Goal: Book appointment/travel/reservation: Book appointment/travel/reservation

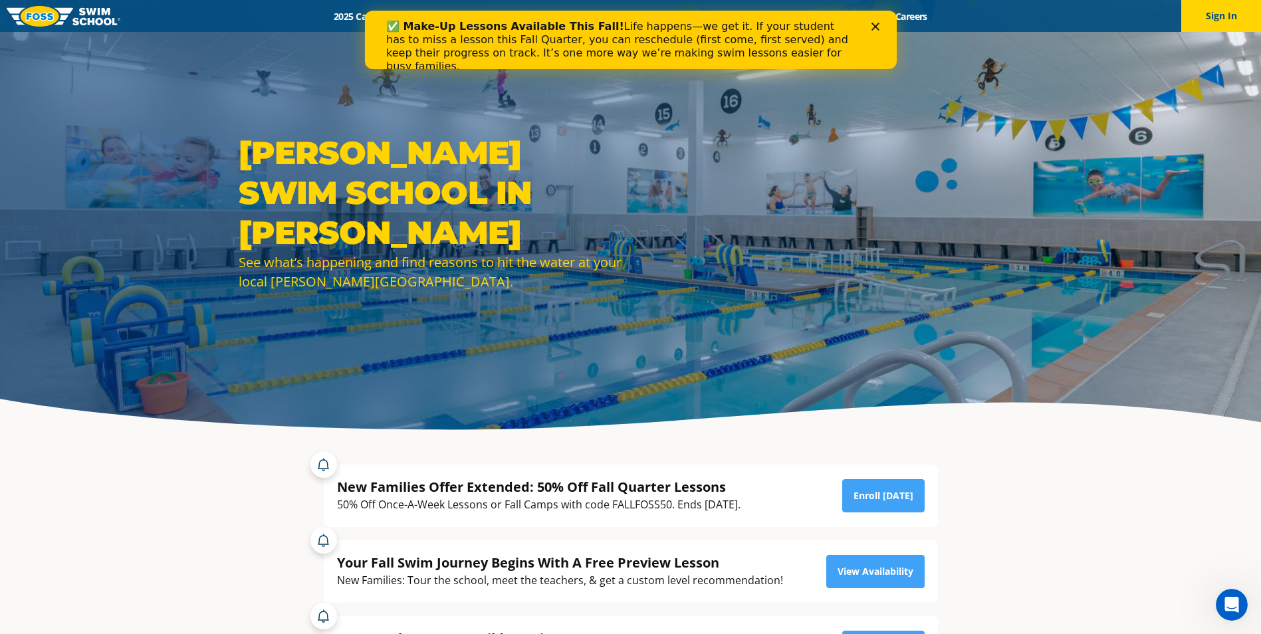
click at [442, 503] on div "50% Off Once-A-Week Lessons or Fall Camps with code FALLFOSS50. Ends [DATE]." at bounding box center [539, 505] width 404 height 18
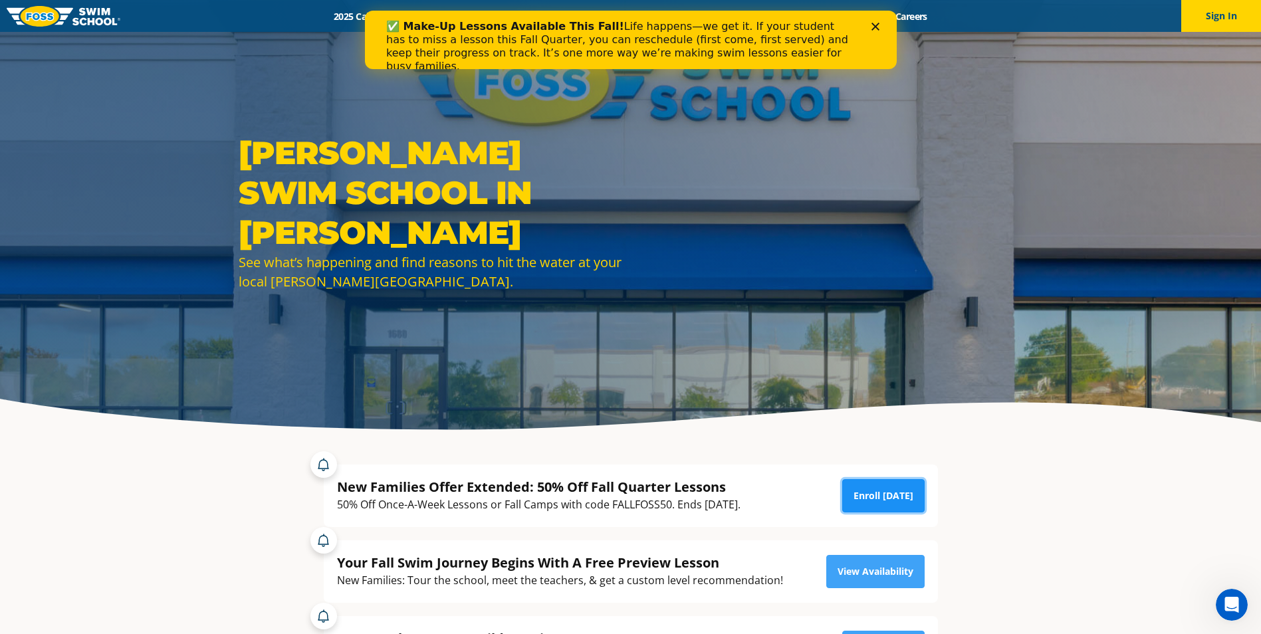
click at [903, 494] on link "Enroll Today" at bounding box center [884, 495] width 82 height 33
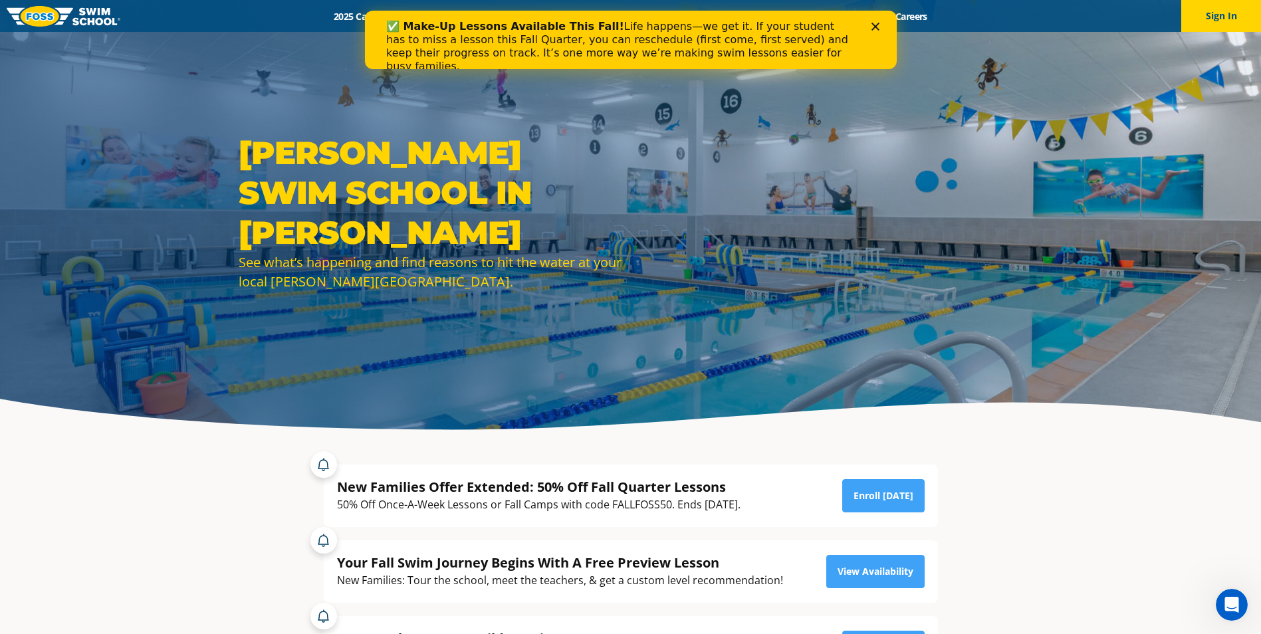
click at [878, 27] on icon "Close" at bounding box center [875, 27] width 8 height 8
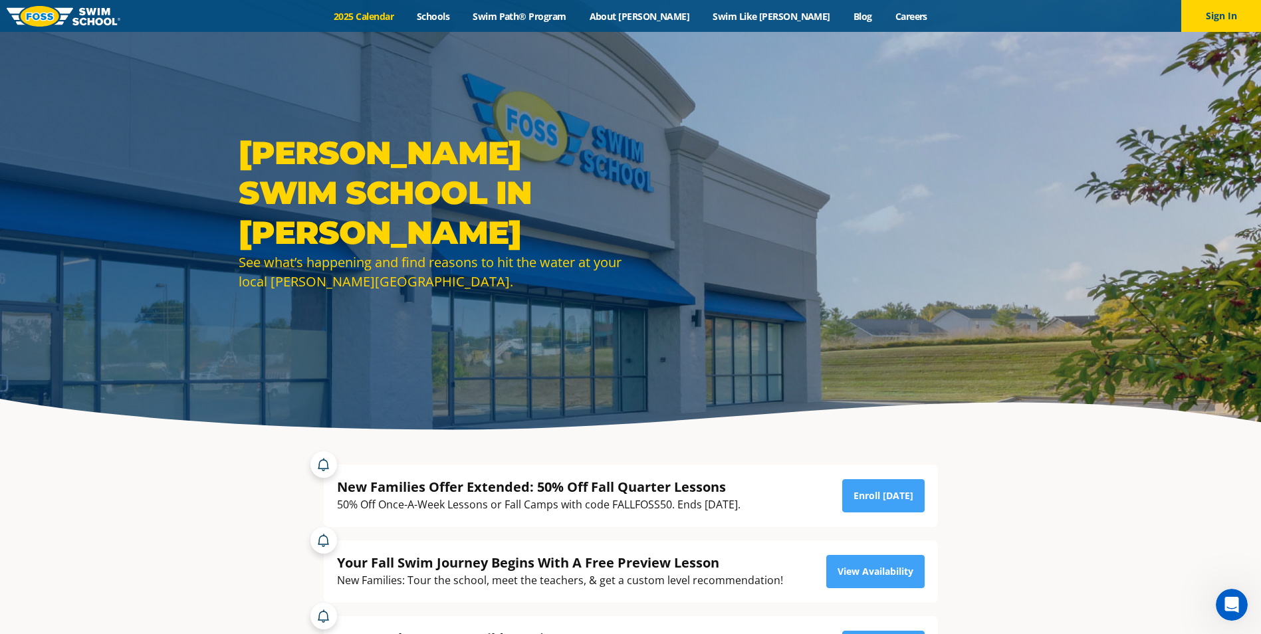
click at [374, 13] on link "2025 Calendar" at bounding box center [364, 16] width 83 height 13
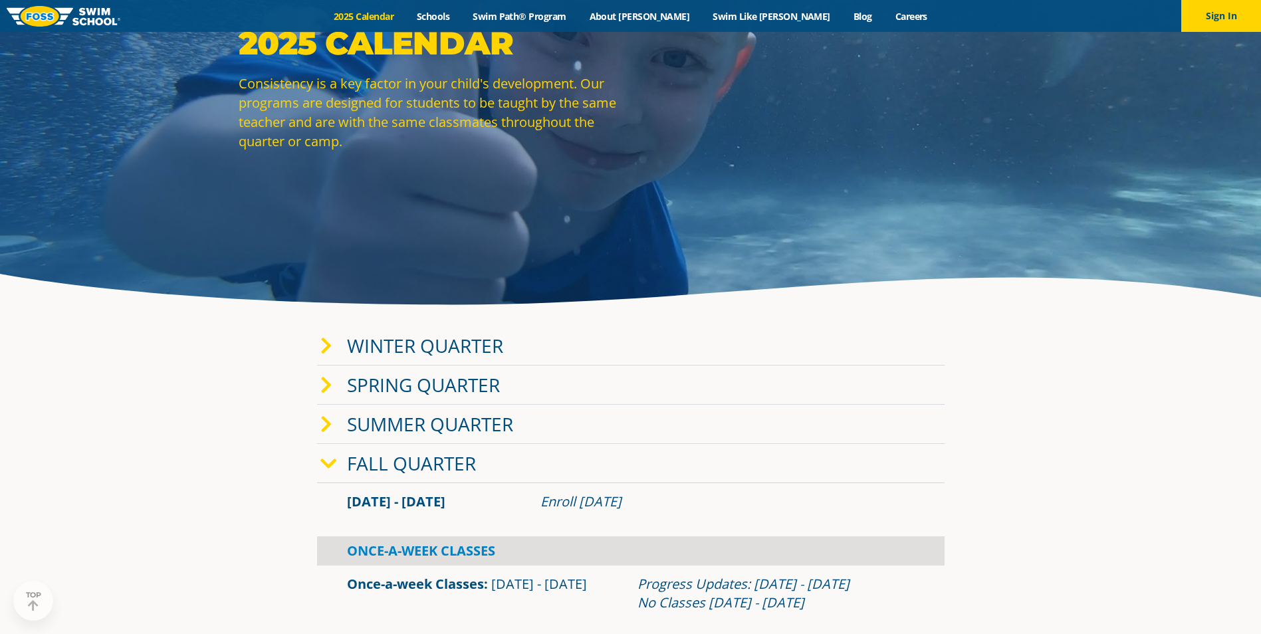
scroll to position [199, 0]
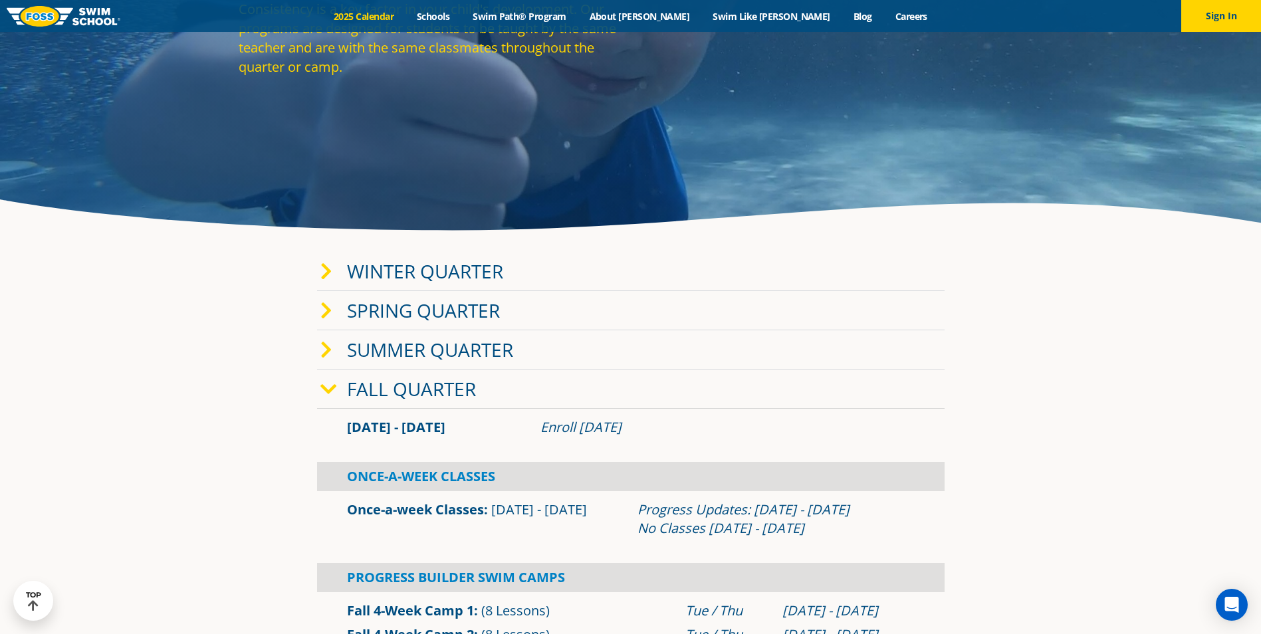
click at [434, 394] on link "Fall Quarter" at bounding box center [411, 388] width 129 height 25
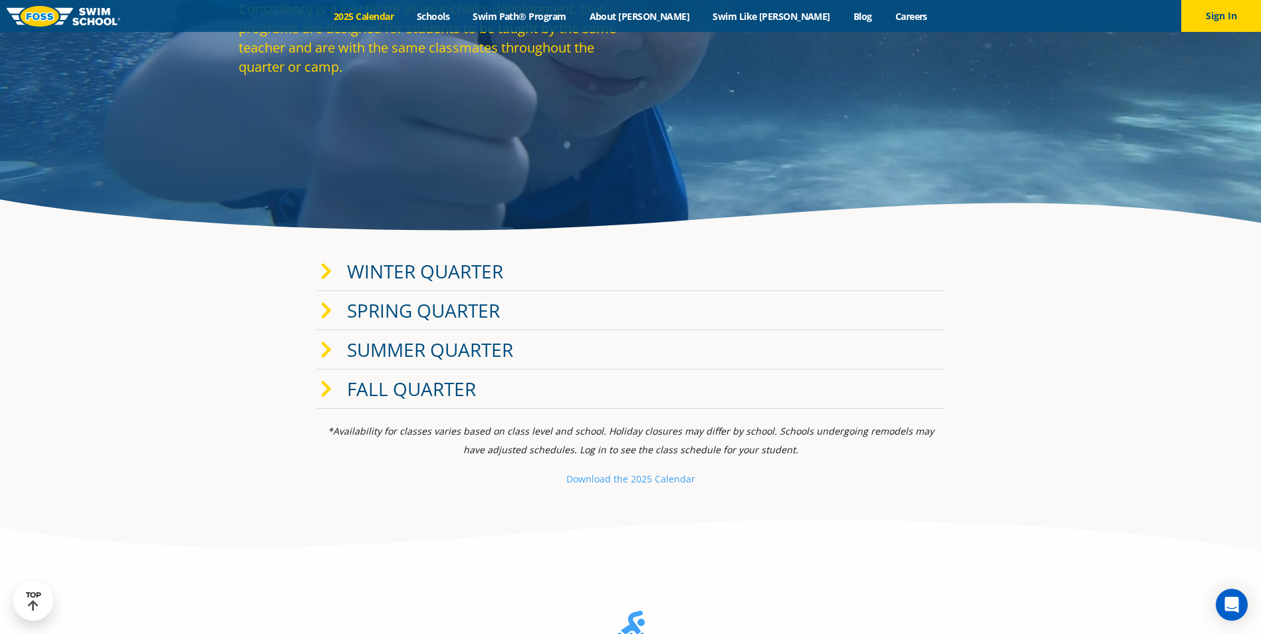
click at [434, 394] on link "Fall Quarter" at bounding box center [411, 388] width 129 height 25
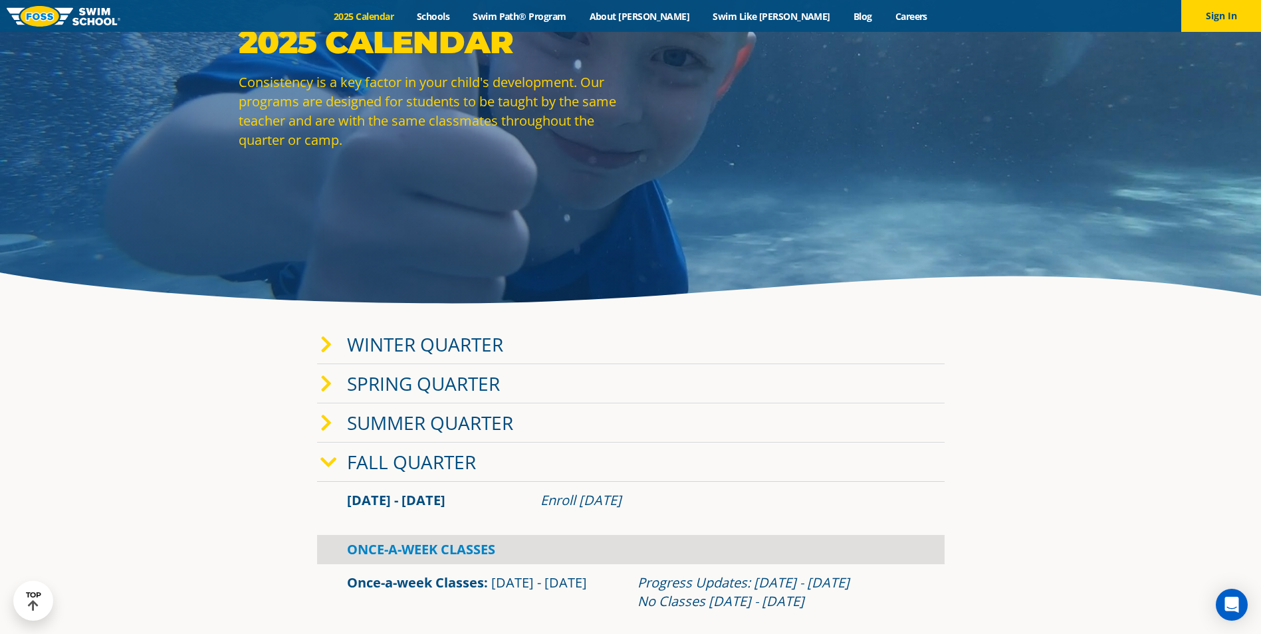
scroll to position [0, 0]
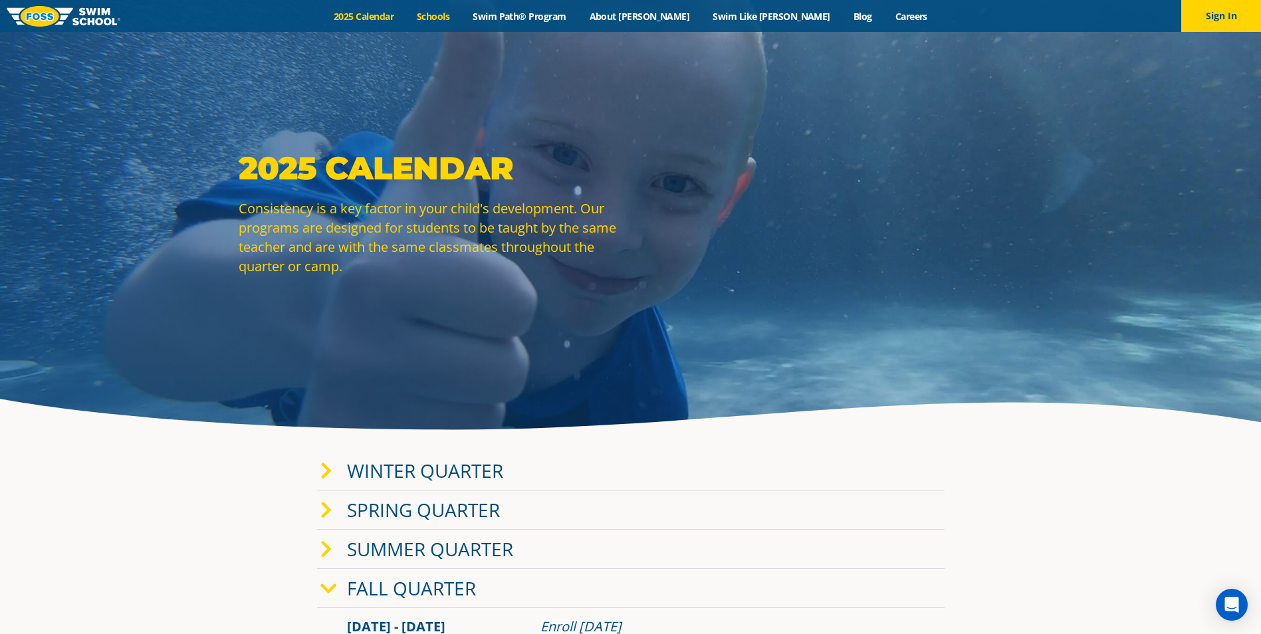
click at [461, 20] on link "Schools" at bounding box center [434, 16] width 56 height 13
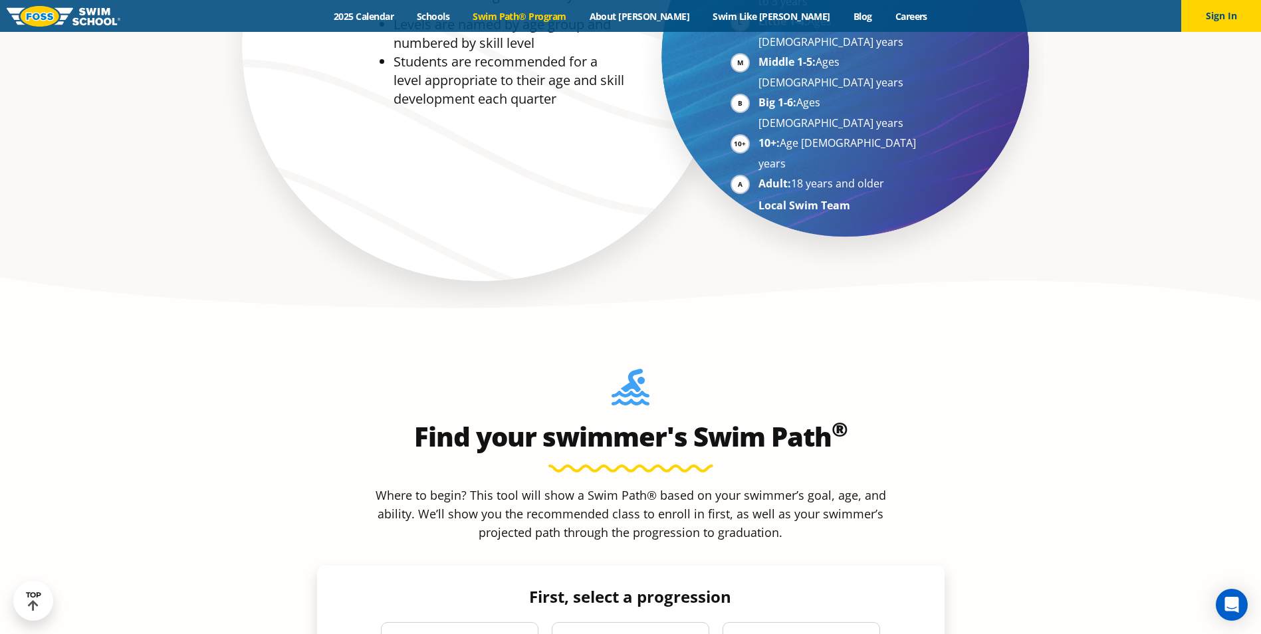
scroll to position [997, 0]
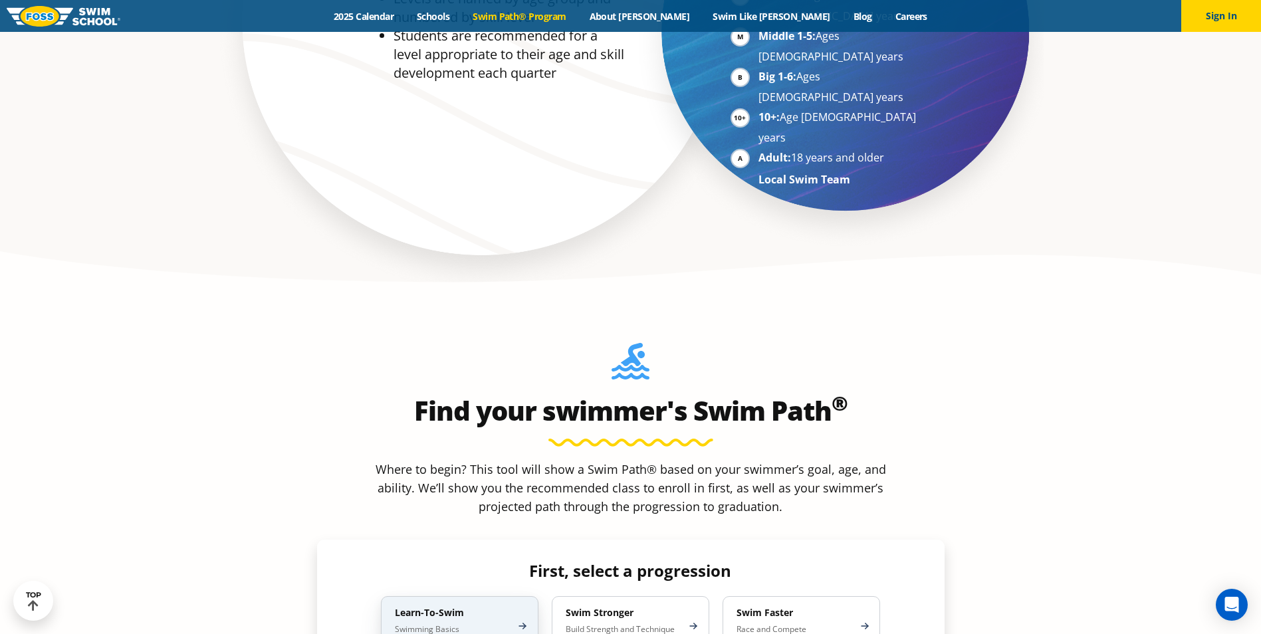
click at [459, 624] on p "Swimming Basics 6 Months to Adult" at bounding box center [453, 634] width 116 height 21
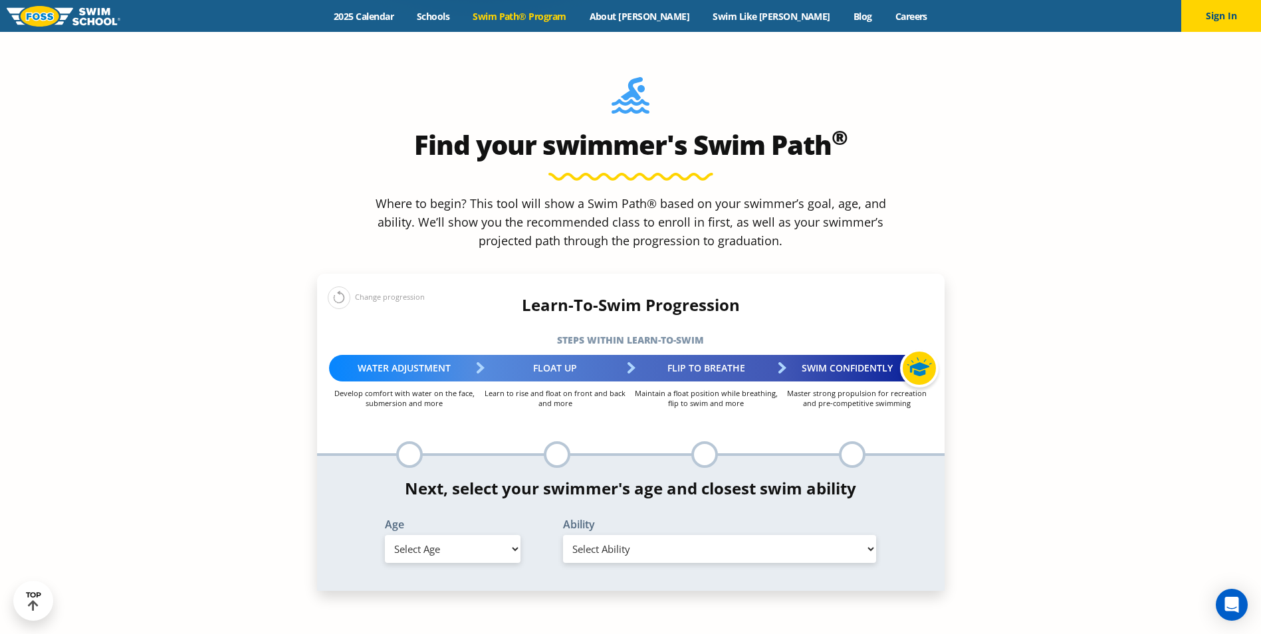
scroll to position [1330, 0]
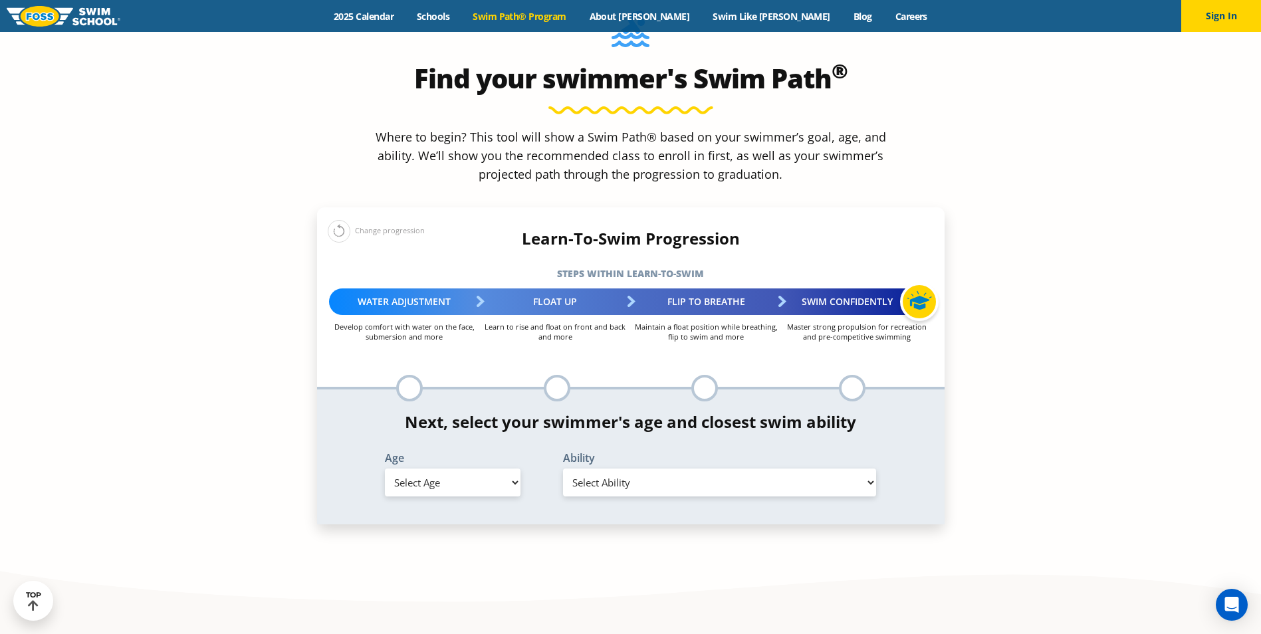
click at [528, 453] on div "Age Select Age 6 months - 1 year 1 year 2 years 3 years 4 years 5 years 6 years…" at bounding box center [453, 477] width 178 height 49
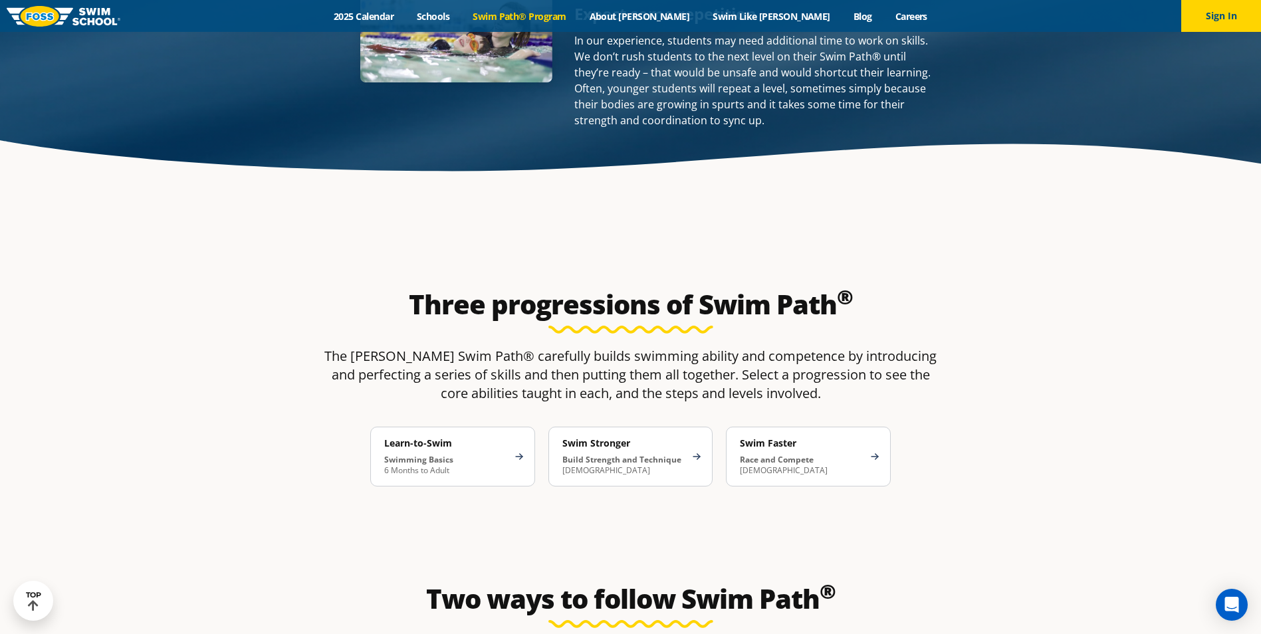
scroll to position [2194, 0]
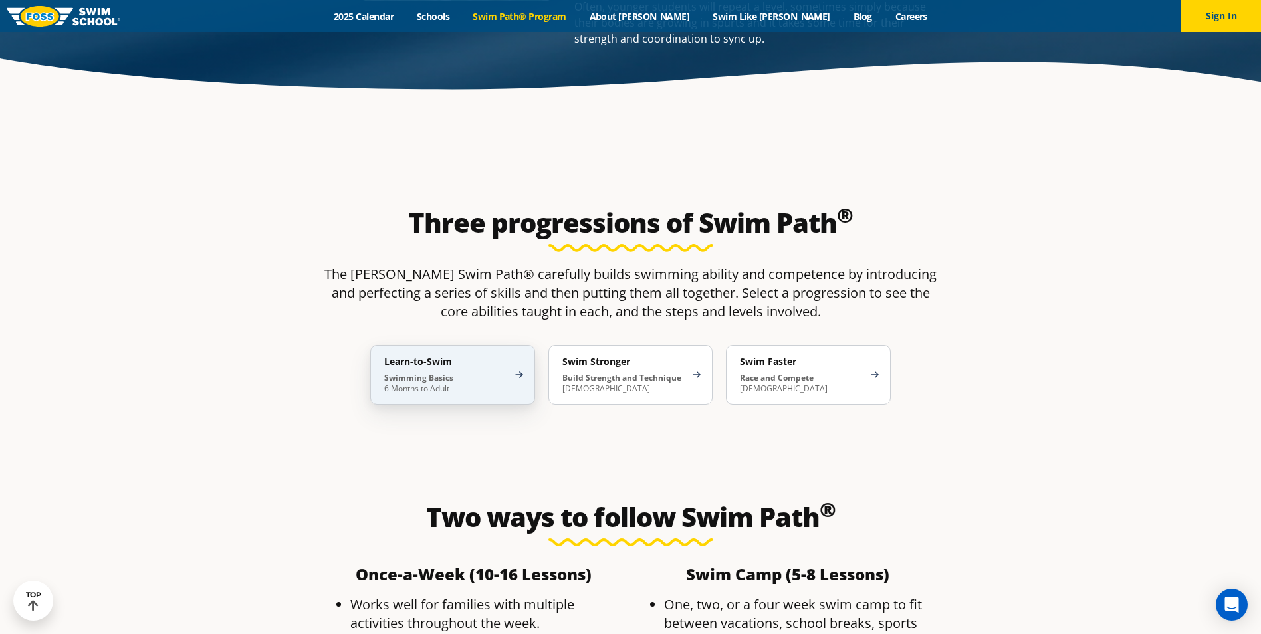
click at [479, 345] on div "Learn-to-Swim Swimming Basics 6 Months to Adult" at bounding box center [452, 375] width 165 height 60
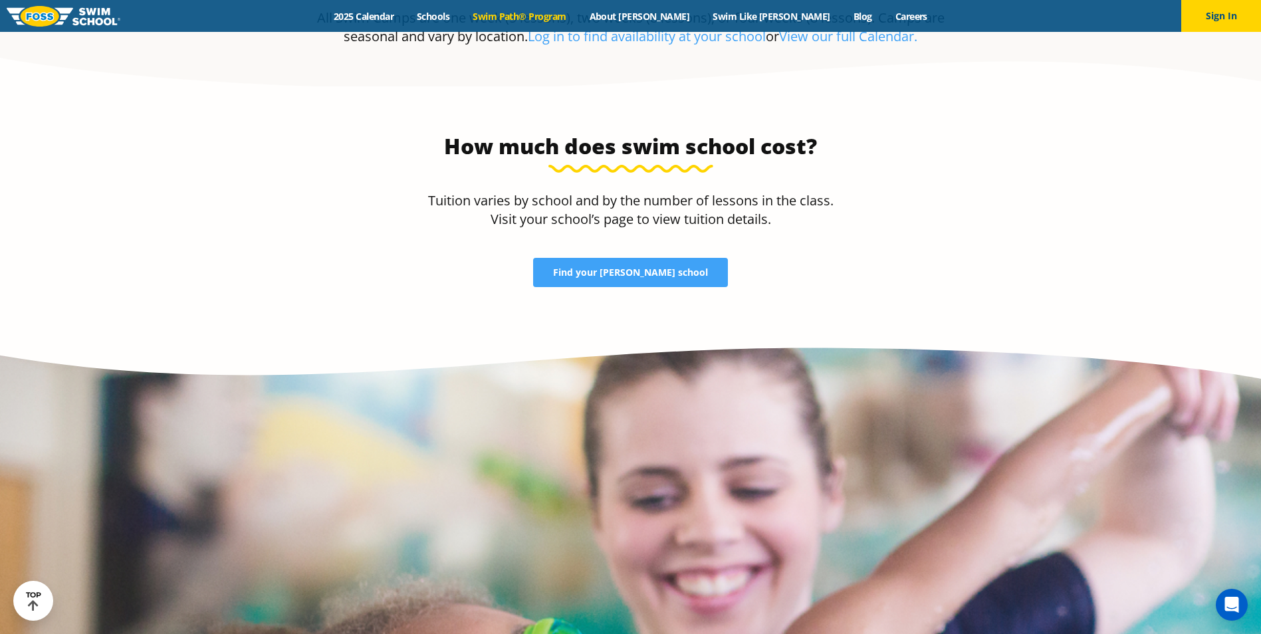
scroll to position [4123, 0]
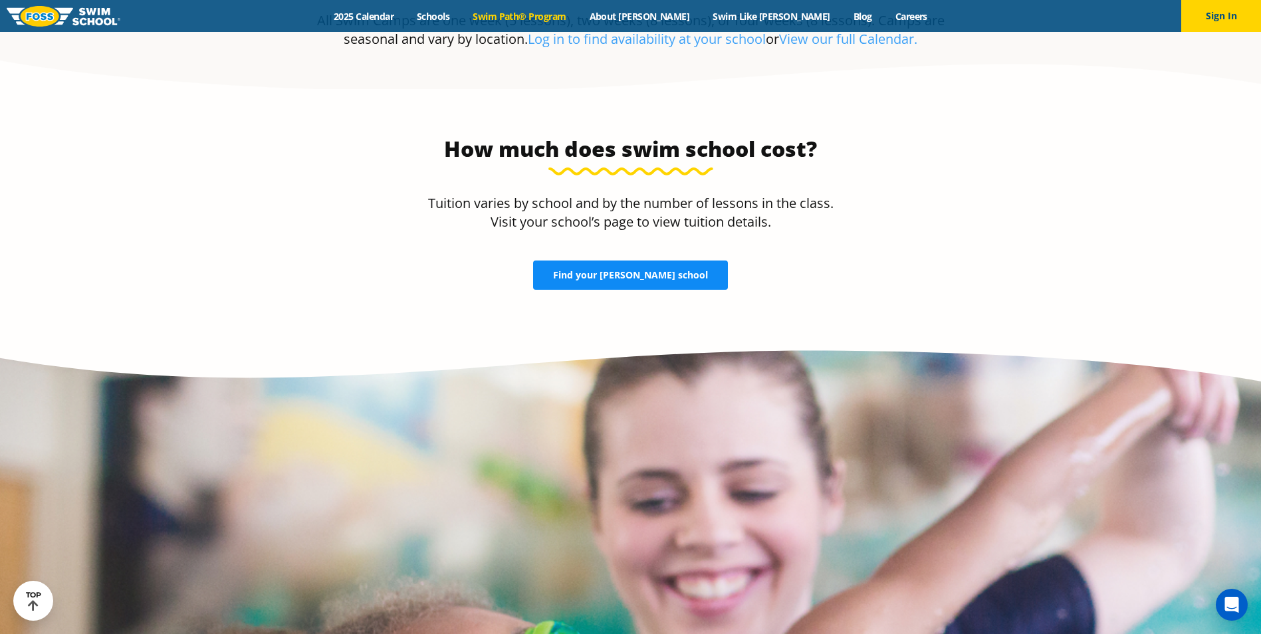
click at [646, 271] on span "Find your FOSS school" at bounding box center [630, 275] width 155 height 9
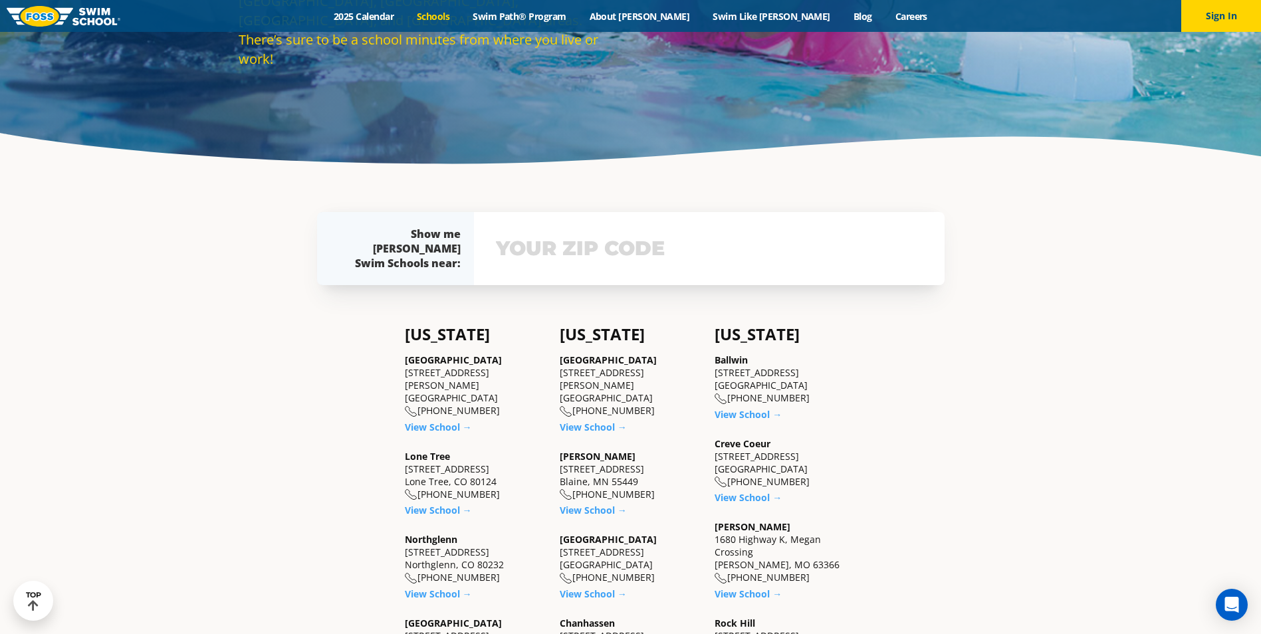
click at [588, 255] on input "text" at bounding box center [710, 248] width 434 height 39
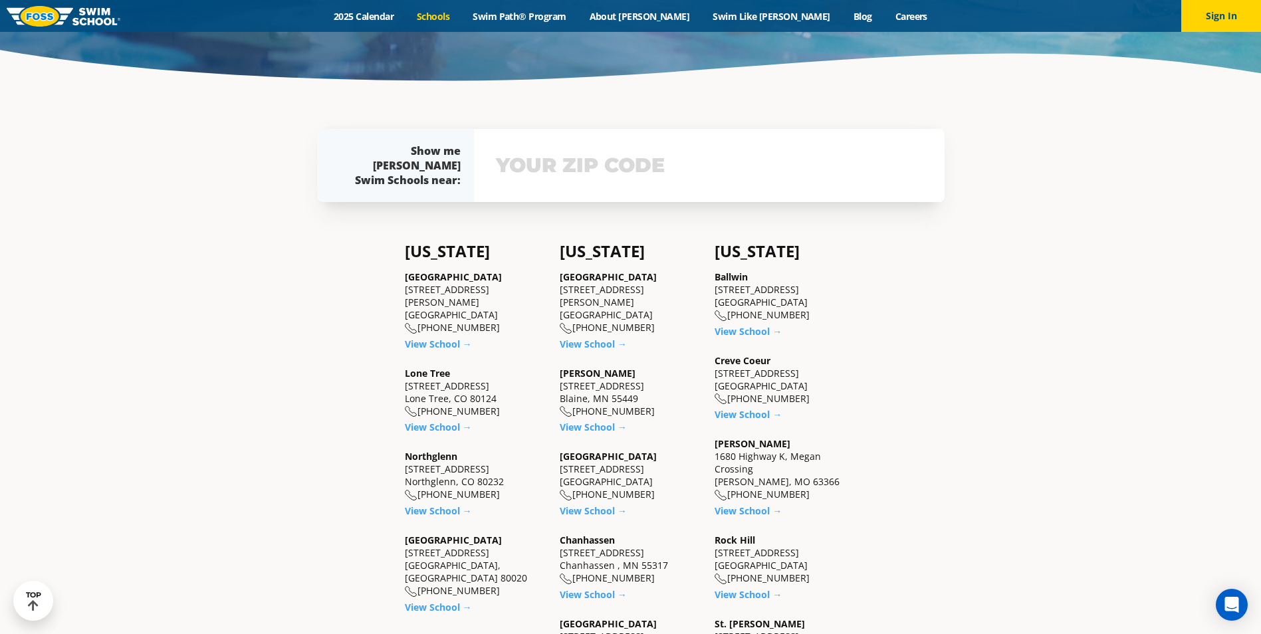
scroll to position [412, 0]
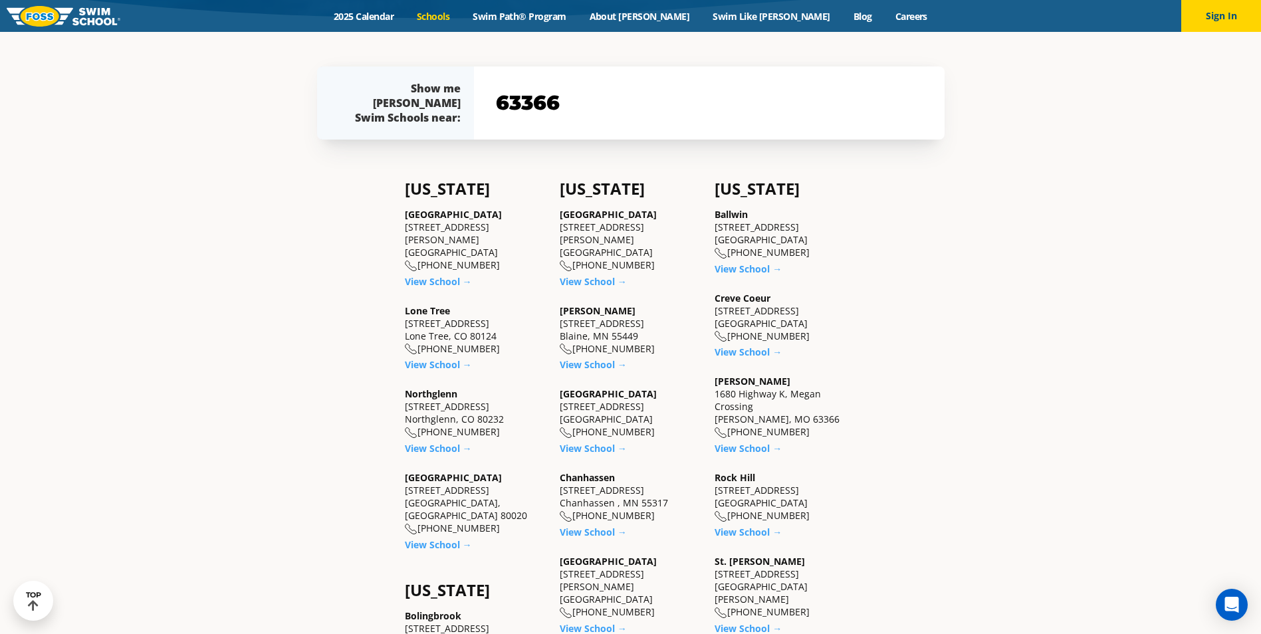
type input "63366"
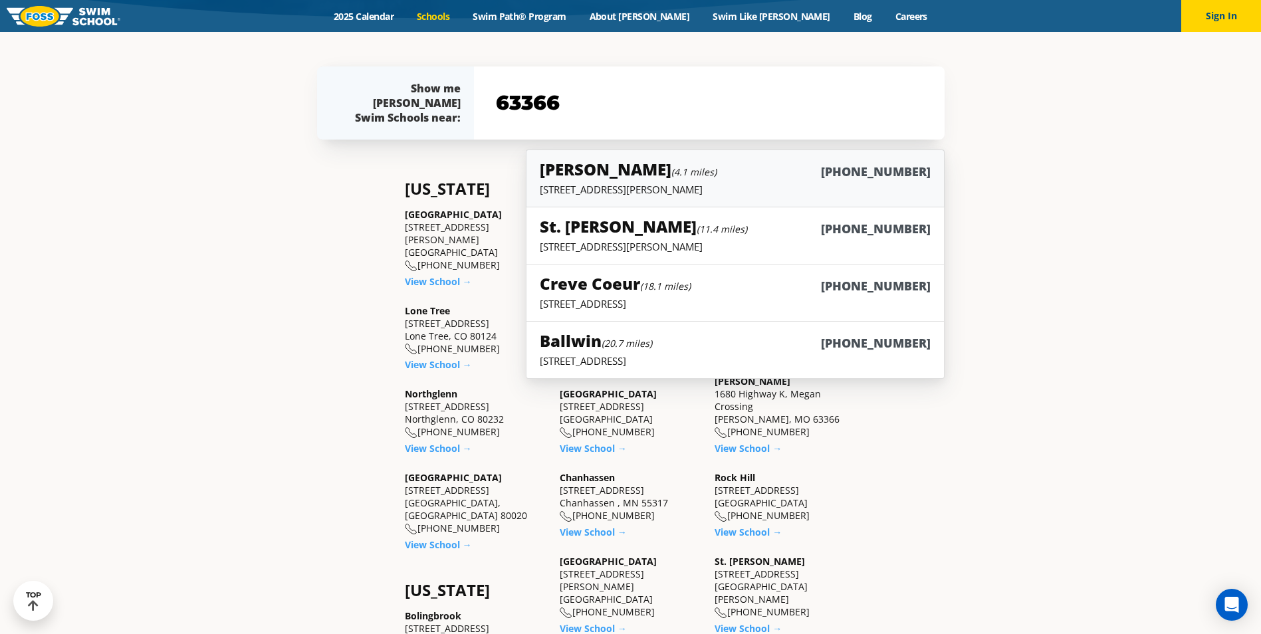
click at [641, 183] on p "1680 Highway K, Megan Crossing, O'Fallon, MO 63366" at bounding box center [735, 189] width 390 height 13
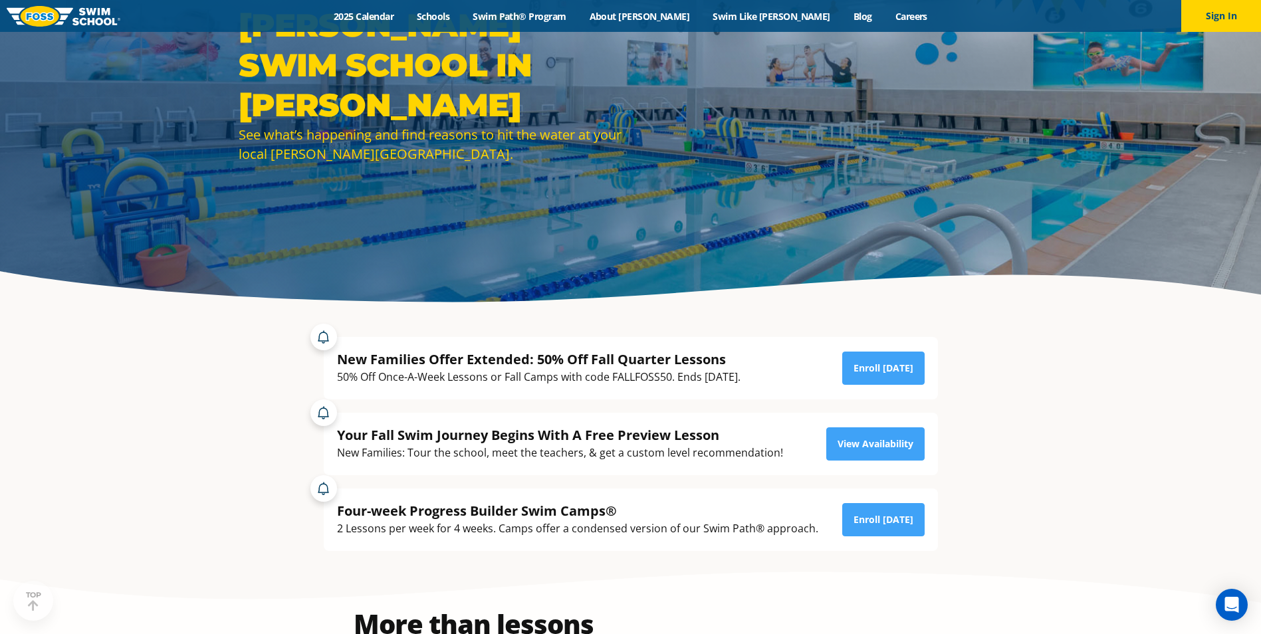
scroll to position [133, 0]
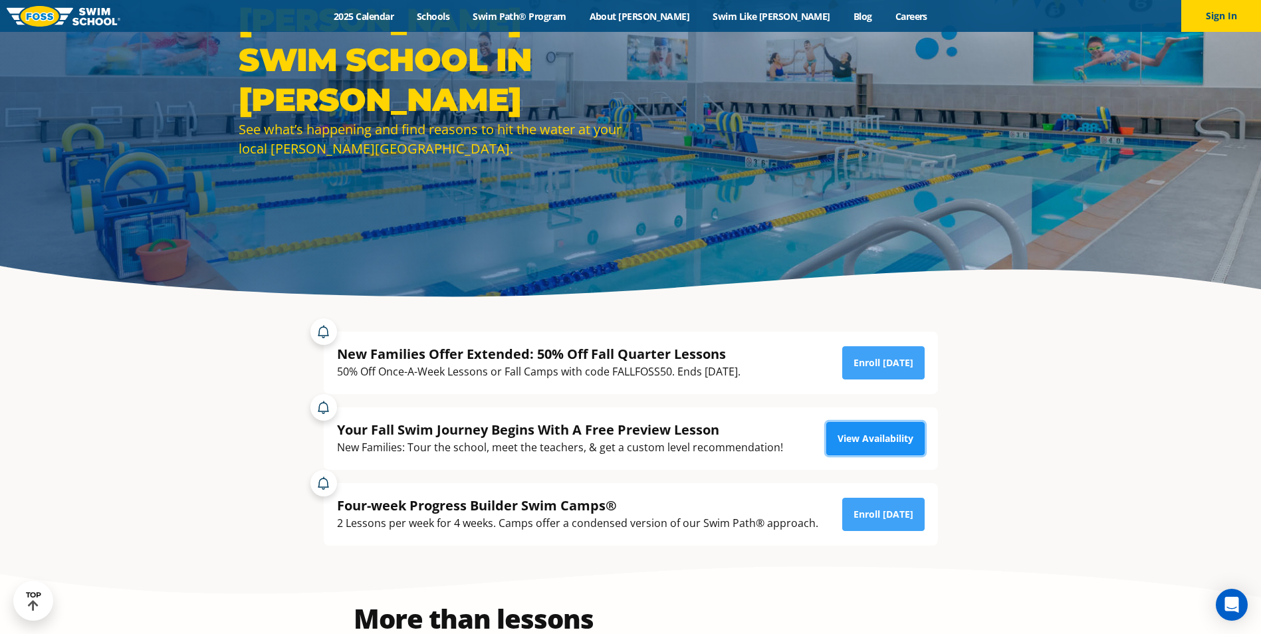
click at [871, 428] on link "View Availability" at bounding box center [876, 438] width 98 height 33
